Goal: Information Seeking & Learning: Learn about a topic

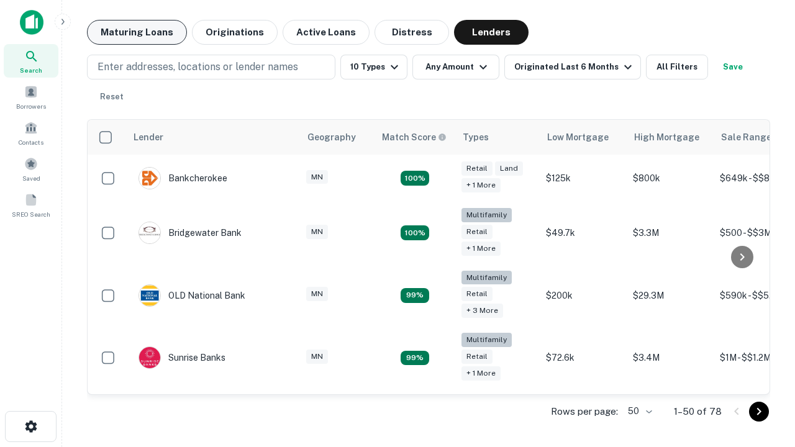
click at [137, 32] on button "Maturing Loans" at bounding box center [137, 32] width 100 height 25
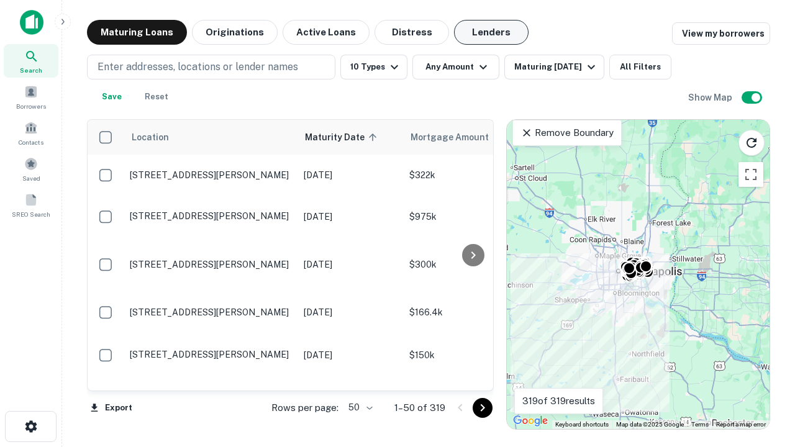
click at [491, 32] on button "Lenders" at bounding box center [491, 32] width 75 height 25
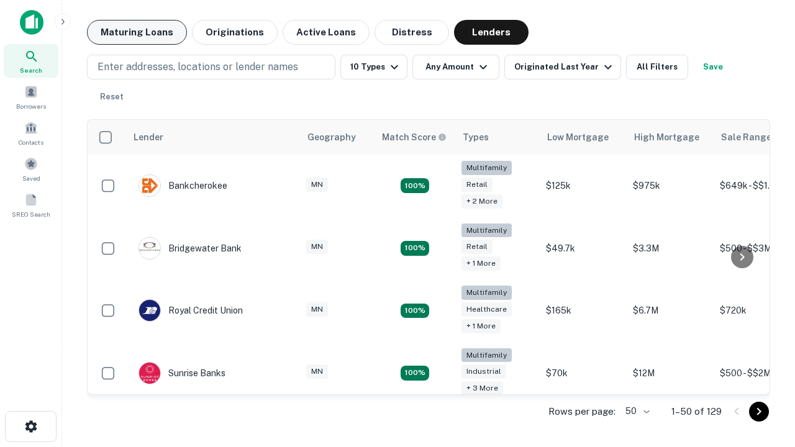
click at [137, 32] on button "Maturing Loans" at bounding box center [137, 32] width 100 height 25
